Goal: Task Accomplishment & Management: Manage account settings

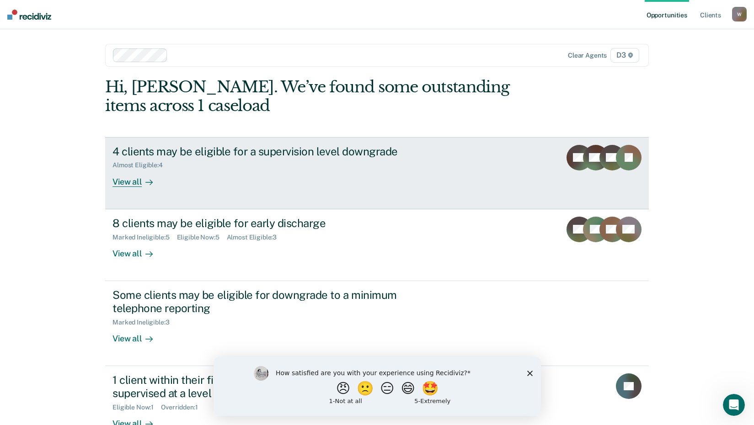
click at [129, 184] on div "View all" at bounding box center [138, 178] width 51 height 18
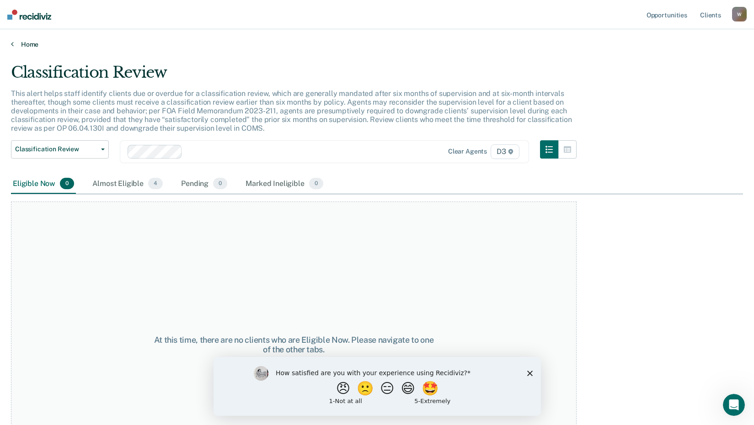
click at [23, 45] on link "Home" at bounding box center [377, 44] width 732 height 8
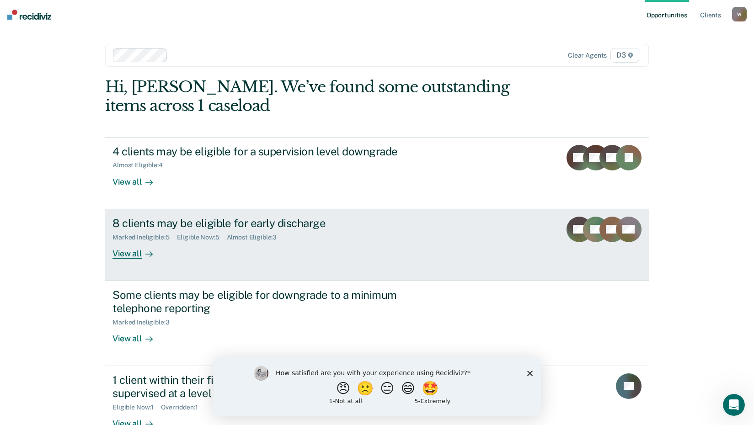
click at [130, 259] on link "8 clients may be eligible for early discharge Marked Ineligible : 5 Eligible No…" at bounding box center [377, 245] width 544 height 72
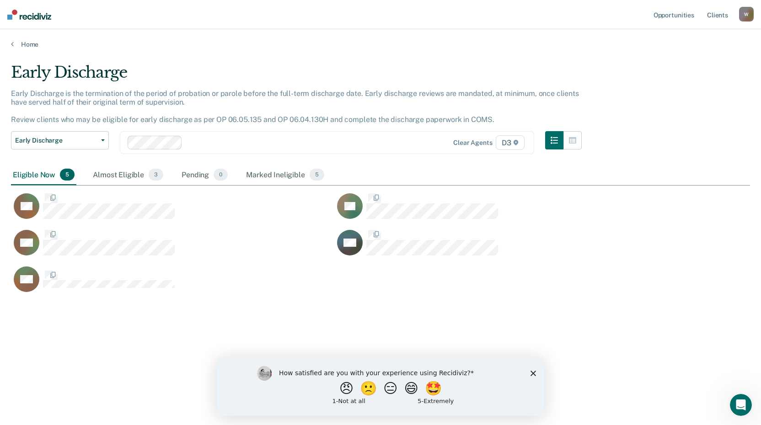
scroll to position [287, 732]
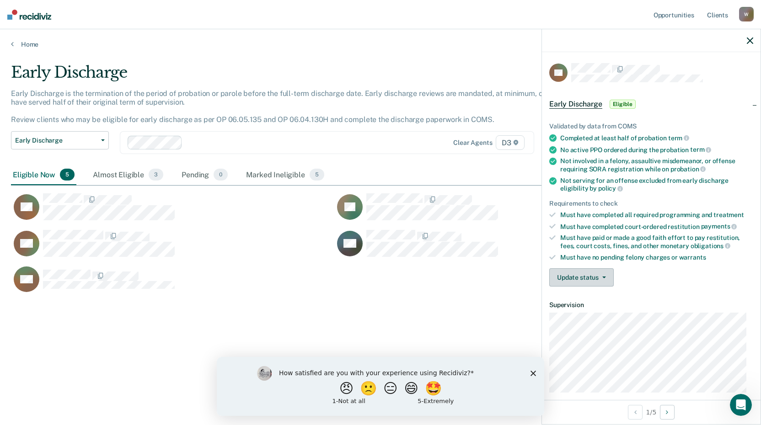
click at [595, 278] on button "Update status" at bounding box center [581, 277] width 64 height 18
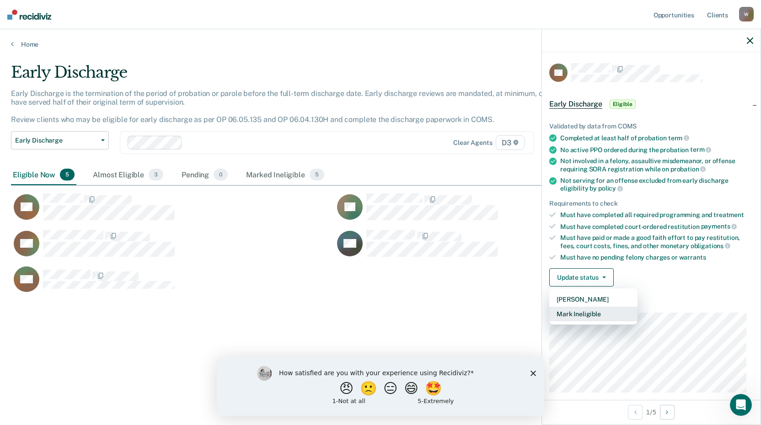
click at [588, 315] on button "Mark Ineligible" at bounding box center [593, 314] width 88 height 15
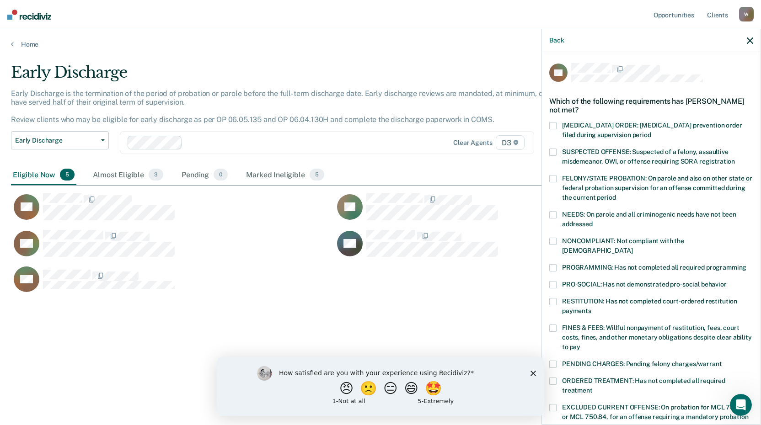
click at [551, 325] on span at bounding box center [552, 328] width 7 height 7
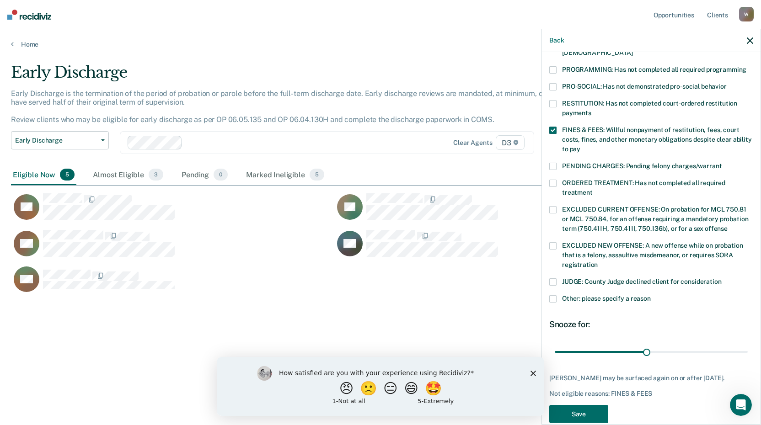
scroll to position [204, 0]
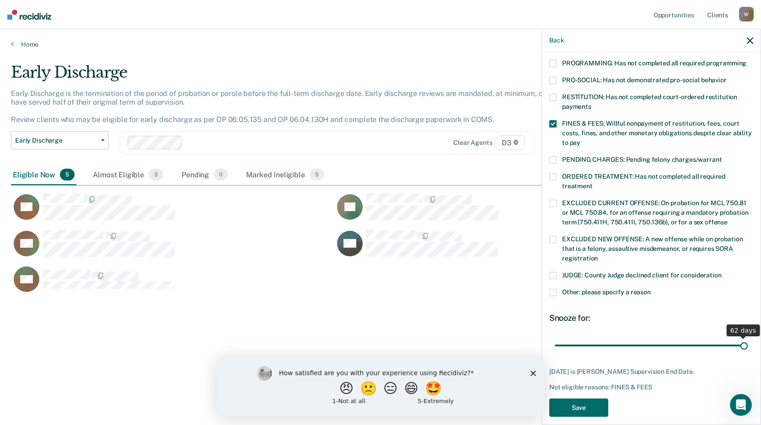
drag, startPoint x: 643, startPoint y: 334, endPoint x: 747, endPoint y: 333, distance: 104.3
type input "62"
click at [747, 338] on input "range" at bounding box center [651, 346] width 193 height 16
click at [574, 399] on button "Save" at bounding box center [578, 408] width 59 height 19
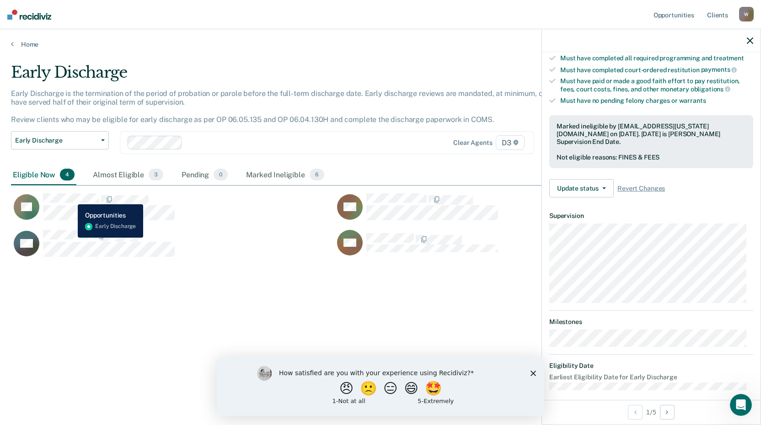
scroll to position [97, 0]
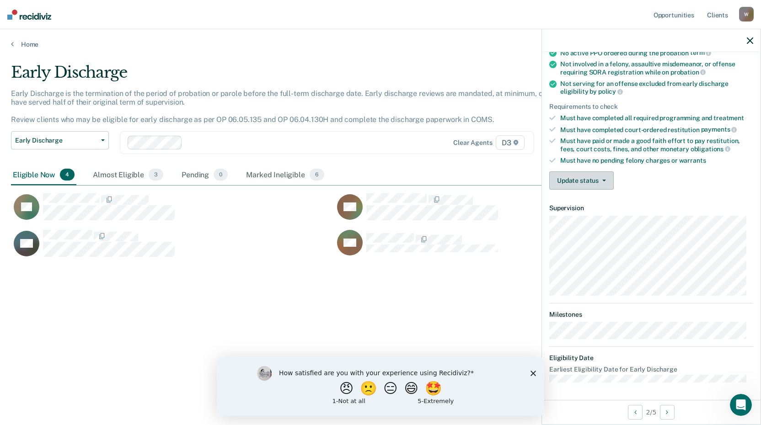
click at [559, 177] on button "Update status" at bounding box center [581, 181] width 64 height 18
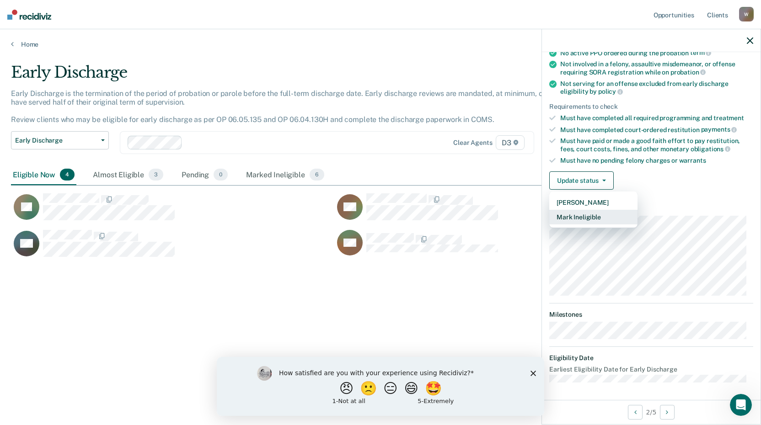
click at [568, 216] on button "Mark Ineligible" at bounding box center [593, 217] width 88 height 15
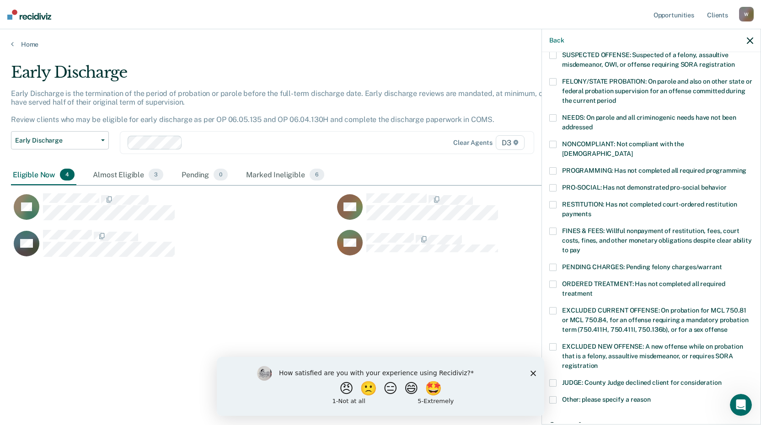
click at [555, 228] on span at bounding box center [552, 231] width 7 height 7
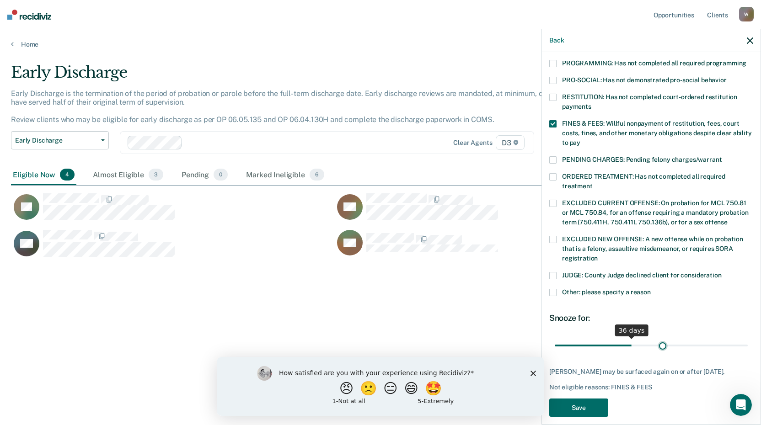
scroll to position [212, 0]
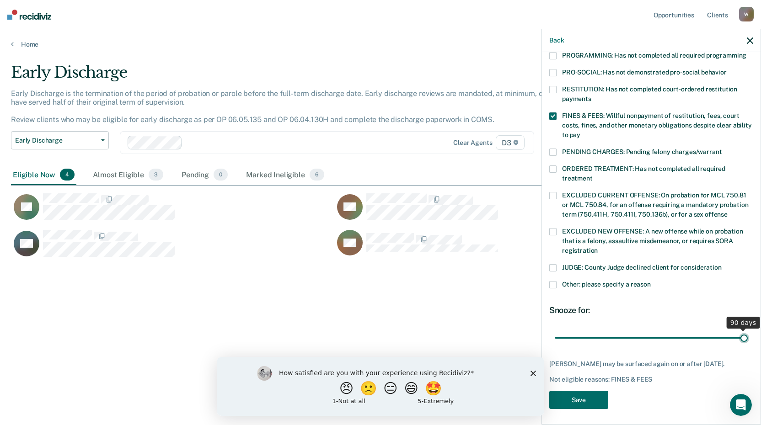
drag, startPoint x: 617, startPoint y: 329, endPoint x: 743, endPoint y: 333, distance: 125.8
type input "90"
click at [743, 333] on input "range" at bounding box center [651, 338] width 193 height 16
click at [581, 401] on button "Save" at bounding box center [578, 400] width 59 height 19
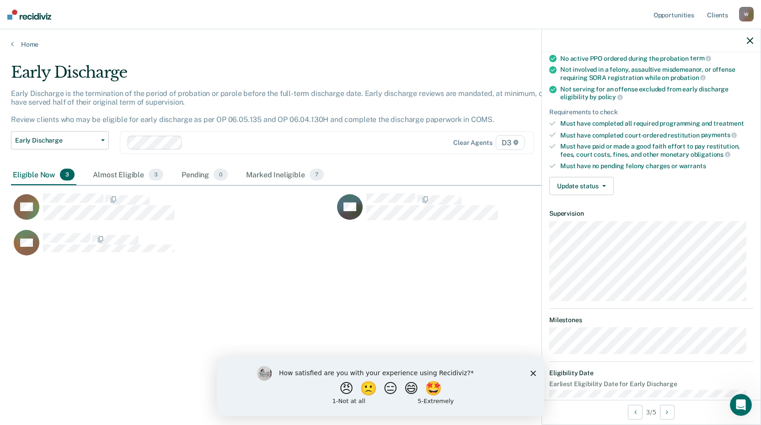
scroll to position [107, 0]
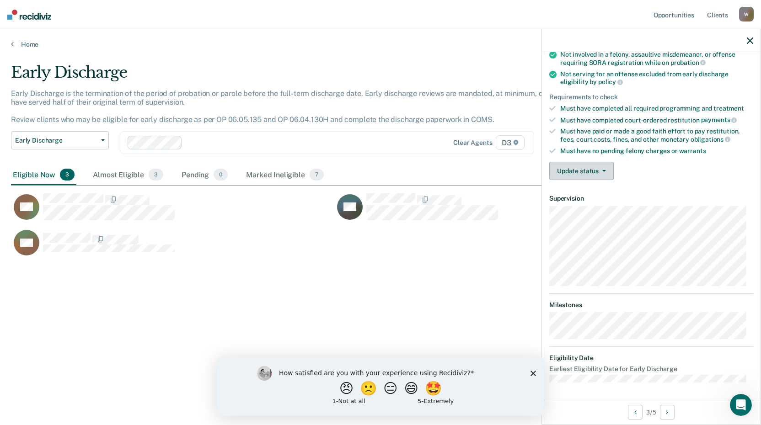
click at [589, 169] on button "Update status" at bounding box center [581, 171] width 64 height 18
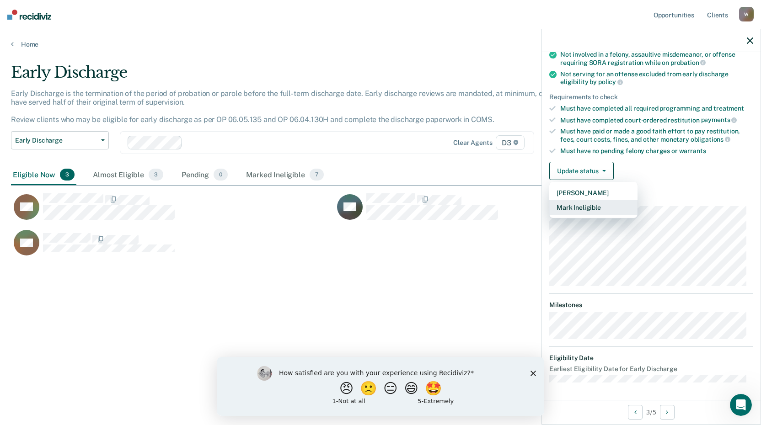
click at [586, 210] on button "Mark Ineligible" at bounding box center [593, 207] width 88 height 15
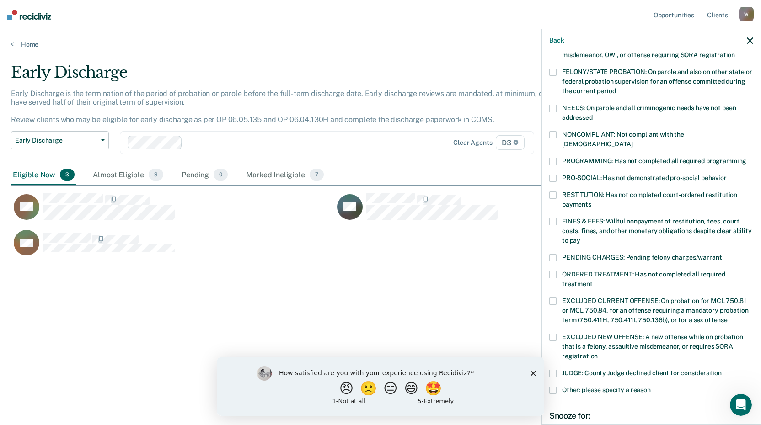
click at [554, 218] on span at bounding box center [552, 221] width 7 height 7
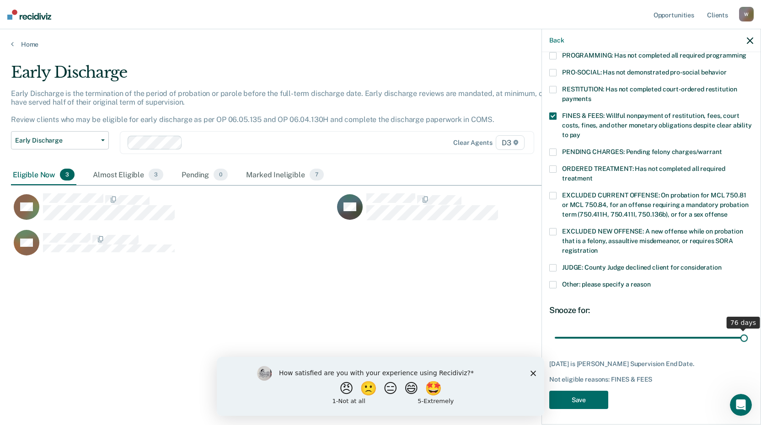
scroll to position [204, 0]
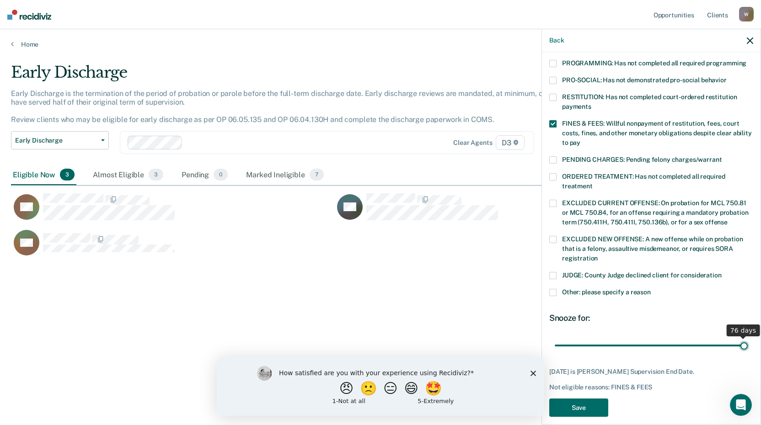
drag, startPoint x: 627, startPoint y: 327, endPoint x: 740, endPoint y: 329, distance: 113.4
type input "76"
click at [741, 338] on input "range" at bounding box center [651, 346] width 193 height 16
drag, startPoint x: 588, startPoint y: 395, endPoint x: 572, endPoint y: 394, distance: 16.0
click at [588, 399] on button "Save" at bounding box center [578, 408] width 59 height 19
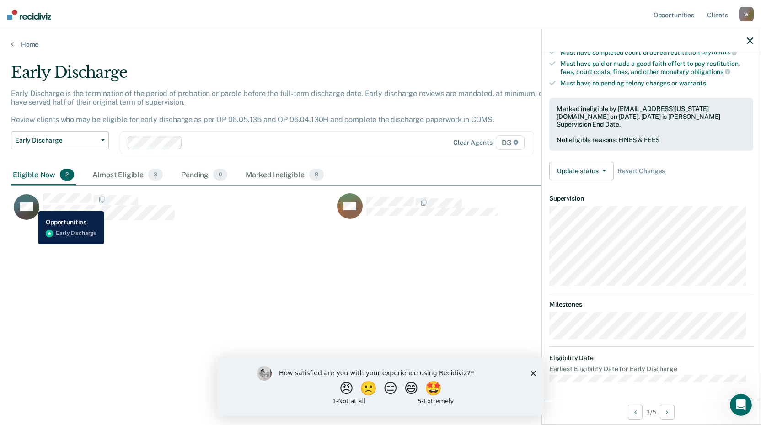
scroll to position [97, 0]
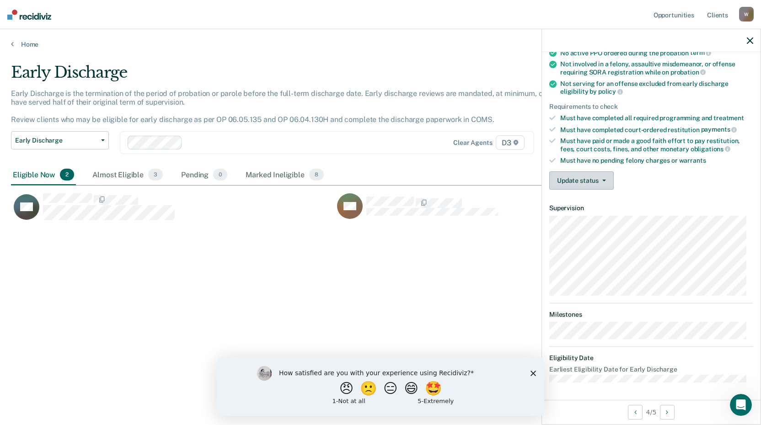
click at [599, 180] on span "button" at bounding box center [602, 181] width 7 height 2
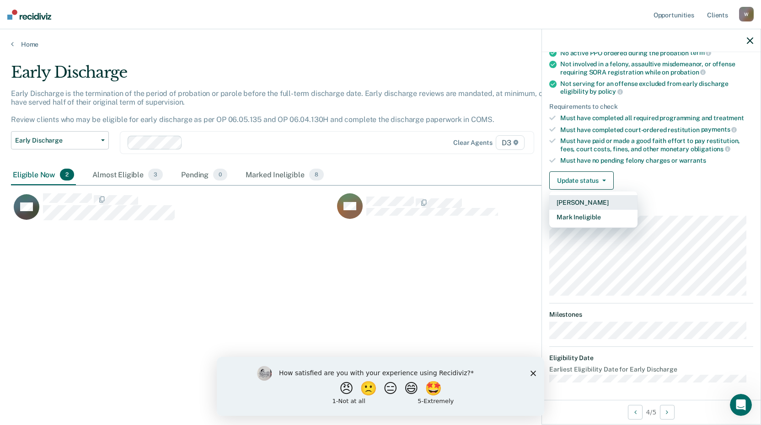
click at [573, 197] on button "[PERSON_NAME]" at bounding box center [593, 202] width 88 height 15
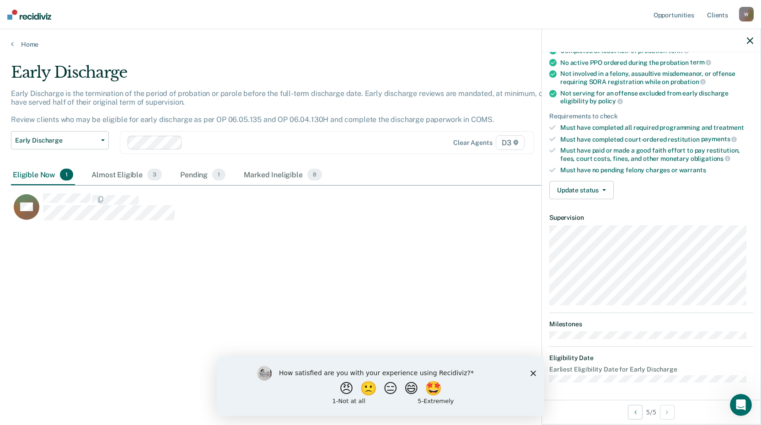
scroll to position [0, 0]
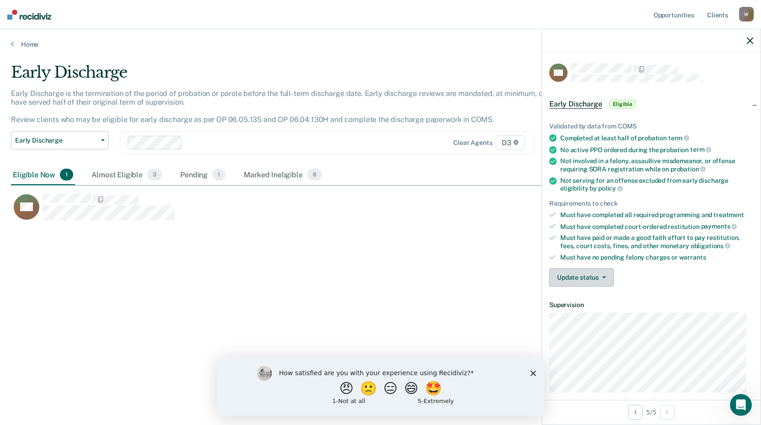
click at [600, 275] on button "Update status" at bounding box center [581, 277] width 64 height 18
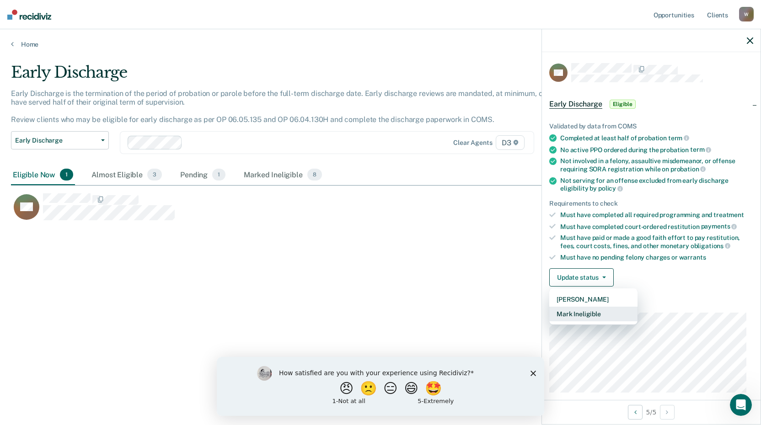
click at [587, 315] on button "Mark Ineligible" at bounding box center [593, 314] width 88 height 15
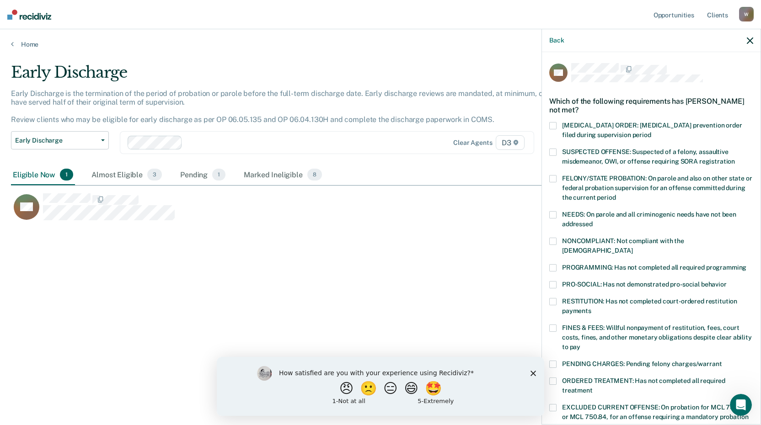
scroll to position [46, 0]
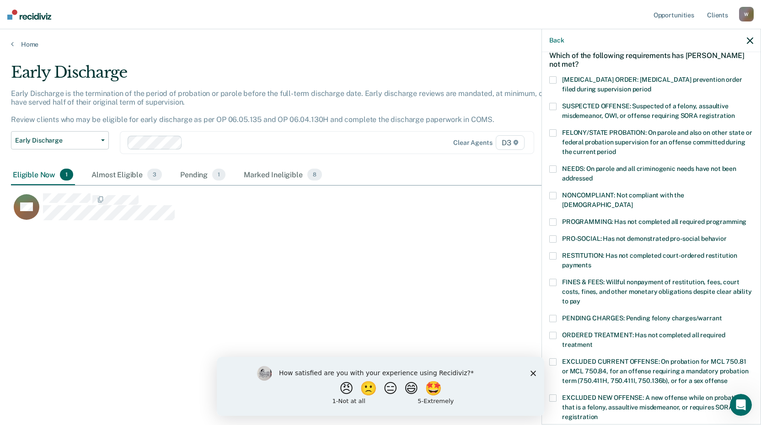
click at [554, 219] on span at bounding box center [552, 222] width 7 height 7
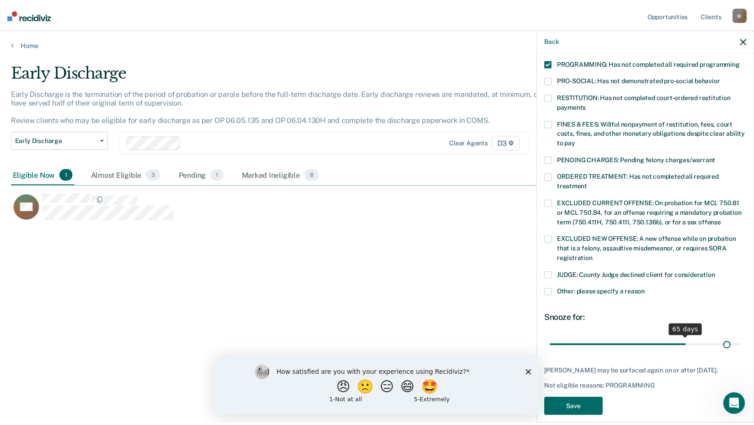
scroll to position [212, 0]
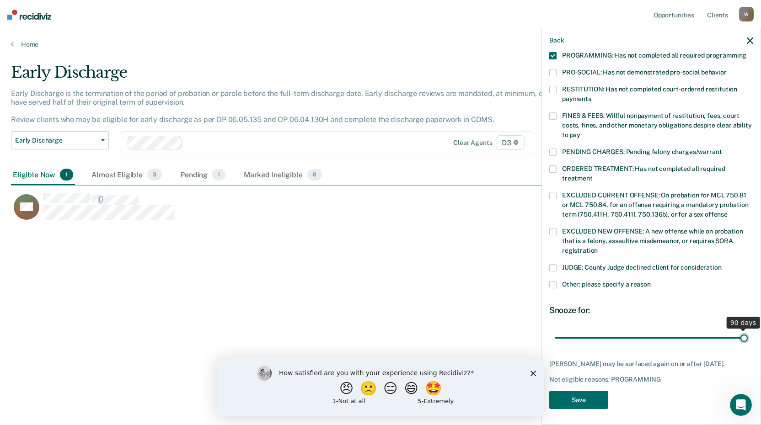
drag, startPoint x: 614, startPoint y: 328, endPoint x: 748, endPoint y: 343, distance: 134.8
type input "90"
click at [748, 343] on input "range" at bounding box center [651, 338] width 193 height 16
click at [572, 397] on button "Save" at bounding box center [578, 400] width 59 height 19
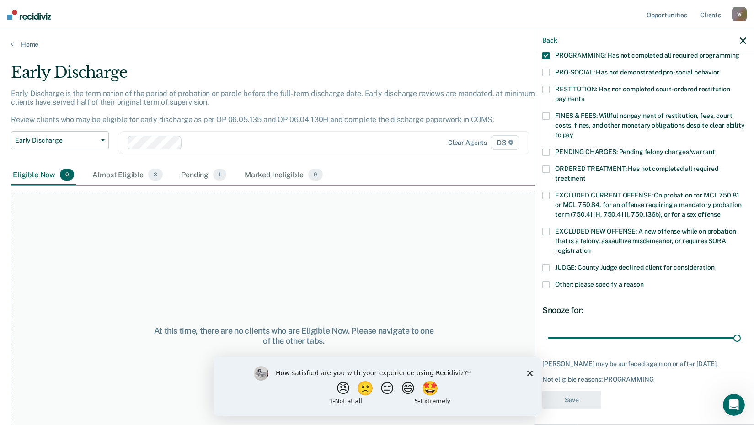
scroll to position [155, 0]
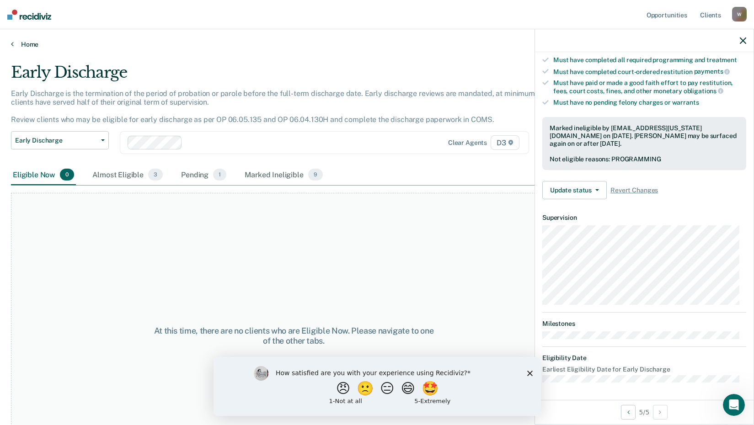
click at [31, 46] on link "Home" at bounding box center [377, 44] width 732 height 8
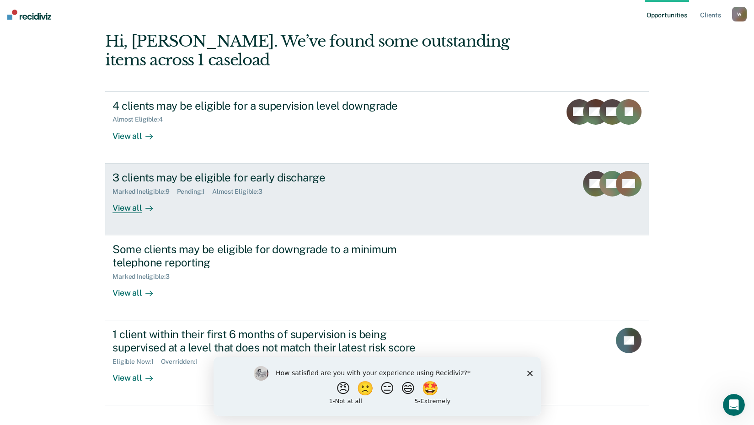
scroll to position [63, 0]
